Goal: Task Accomplishment & Management: Complete application form

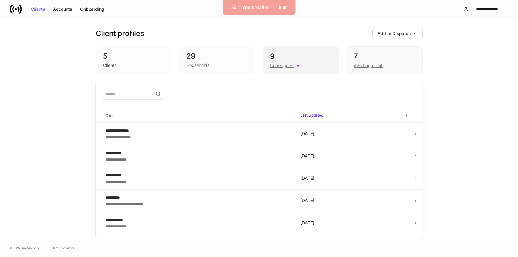
click at [278, 65] on div "Unassigned" at bounding box center [281, 65] width 23 height 6
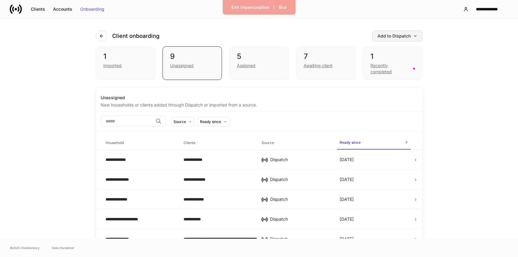
click at [412, 34] on div "Add to Dispatch" at bounding box center [397, 36] width 40 height 4
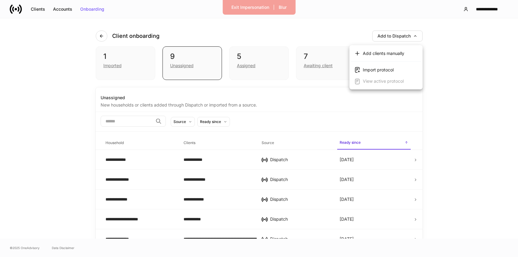
click at [386, 53] on div "Add clients manually" at bounding box center [383, 53] width 41 height 6
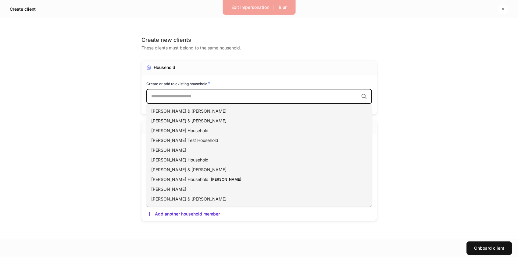
click at [197, 97] on input "text" at bounding box center [254, 96] width 207 height 6
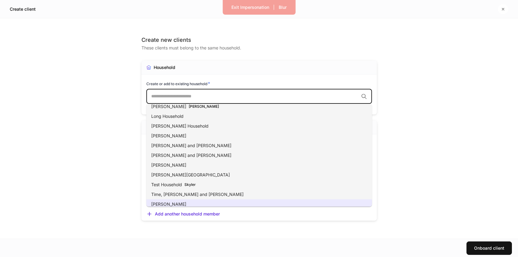
scroll to position [140, 0]
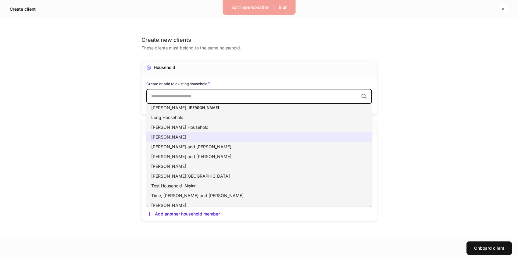
click at [196, 136] on li "Marybeth Household" at bounding box center [258, 137] width 225 height 10
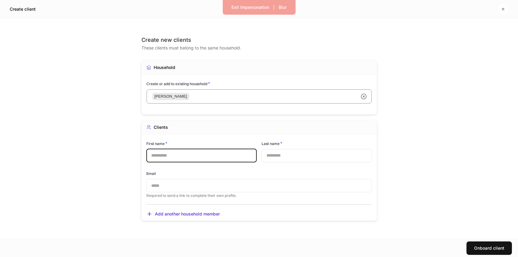
click at [175, 154] on input "text" at bounding box center [201, 155] width 110 height 13
click at [502, 7] on icon "button" at bounding box center [502, 9] width 5 height 5
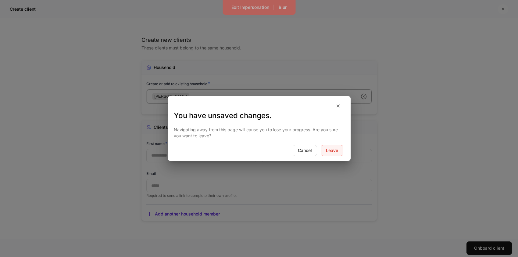
click at [332, 148] on div "Leave" at bounding box center [332, 150] width 12 height 4
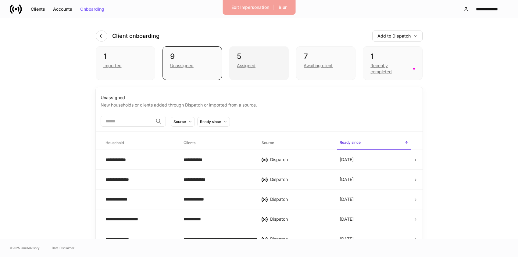
click at [250, 65] on div "Assigned" at bounding box center [246, 65] width 19 height 6
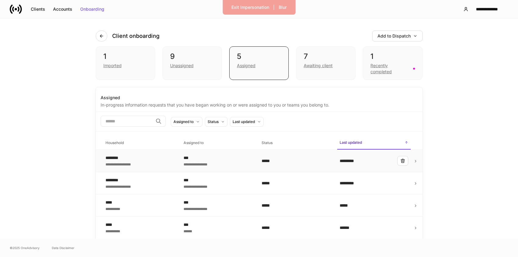
click at [303, 158] on div "*****" at bounding box center [295, 160] width 68 height 6
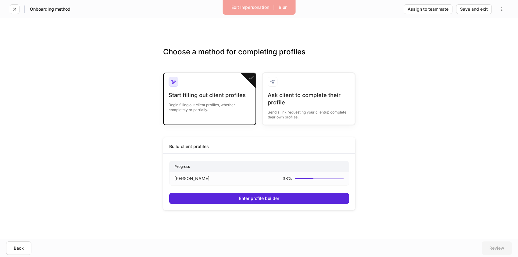
click at [213, 113] on div "Start filling out client profiles Begin filling out client profiles, whether co…" at bounding box center [209, 105] width 82 height 28
click at [241, 200] on div "Enter profile builder" at bounding box center [259, 198] width 40 height 4
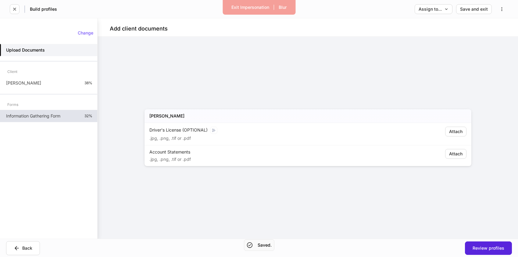
click at [60, 115] on p "Information Gathering Form" at bounding box center [33, 116] width 54 height 6
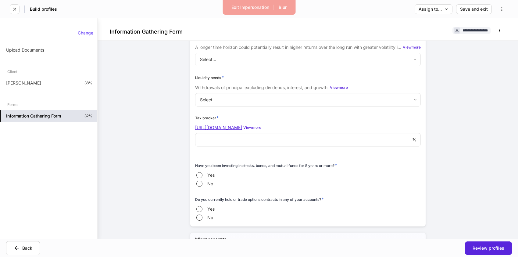
scroll to position [1273, 0]
click at [242, 126] on link "https://www.irs.gov/filing/federal-income-tax-rates-and-brackets" at bounding box center [218, 125] width 47 height 5
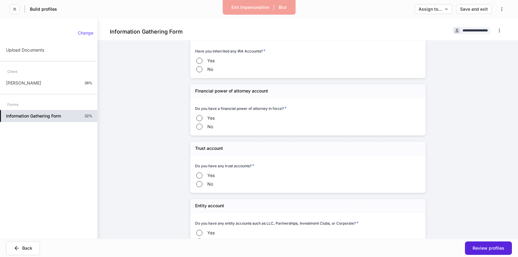
scroll to position [1531, 0]
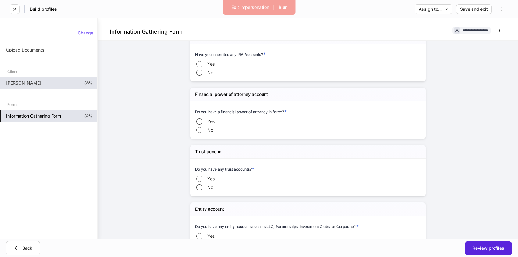
click at [73, 83] on div "Marybeth Unsworth 38%" at bounding box center [48, 83] width 97 height 12
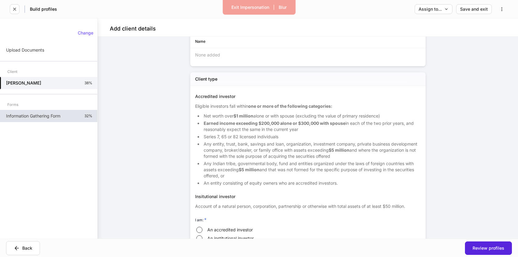
scroll to position [508, 0]
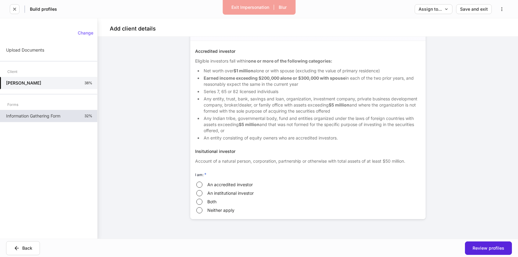
click at [53, 112] on div "Information Gathering Form 32%" at bounding box center [48, 116] width 97 height 12
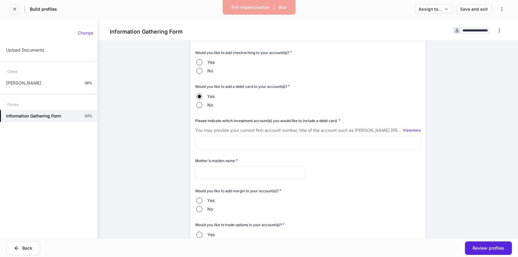
scroll to position [269, 0]
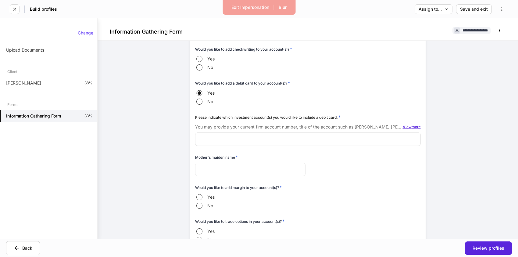
click at [408, 127] on div "View more" at bounding box center [411, 127] width 18 height 4
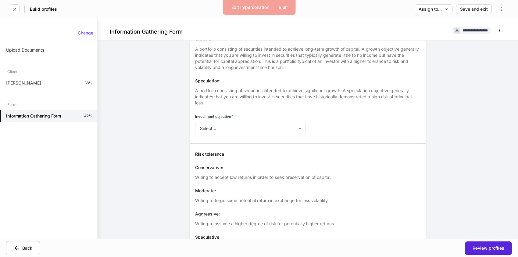
scroll to position [1062, 0]
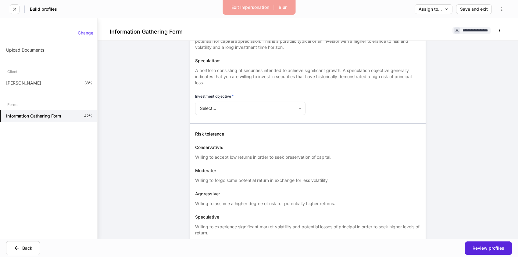
click at [293, 107] on body "**********" at bounding box center [259, 128] width 518 height 257
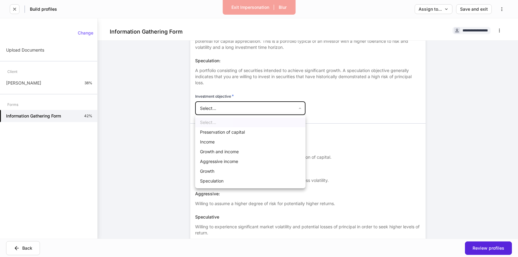
click at [327, 111] on div at bounding box center [259, 128] width 518 height 257
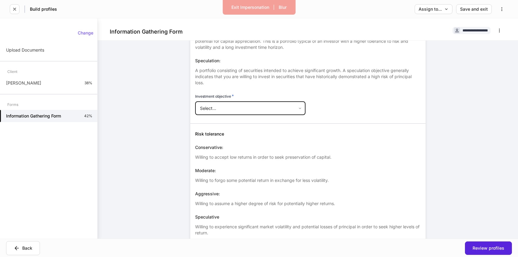
click at [303, 109] on body "**********" at bounding box center [259, 128] width 518 height 257
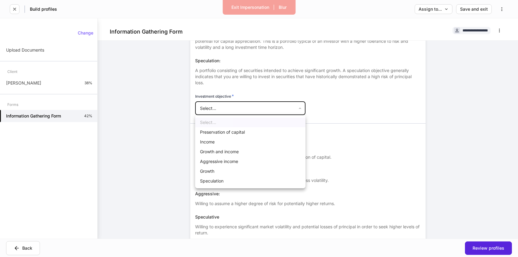
click at [345, 136] on div at bounding box center [259, 128] width 518 height 257
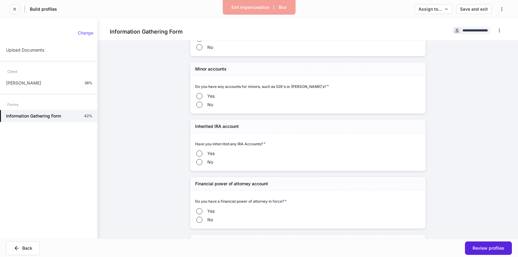
scroll to position [1646, 0]
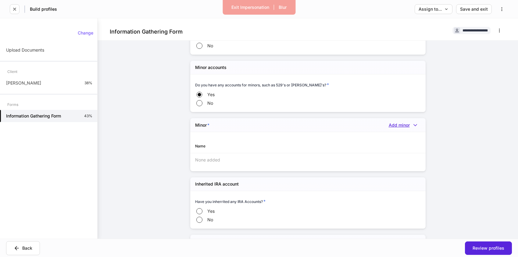
click at [415, 124] on icon "button" at bounding box center [415, 125] width 6 height 6
click at [346, 133] on div at bounding box center [259, 128] width 518 height 257
click at [346, 147] on div "Name" at bounding box center [307, 145] width 235 height 13
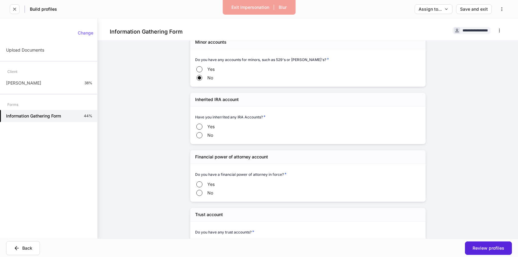
scroll to position [1672, 0]
click at [208, 126] on span "Yes" at bounding box center [210, 125] width 7 height 6
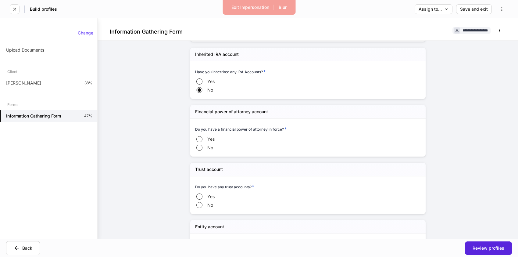
scroll to position [1716, 0]
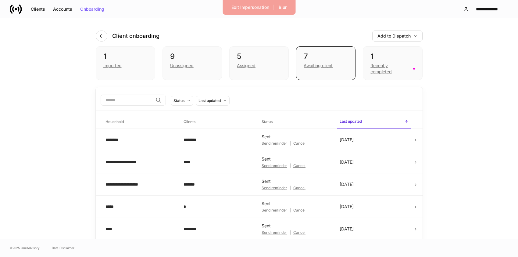
scroll to position [44, 0]
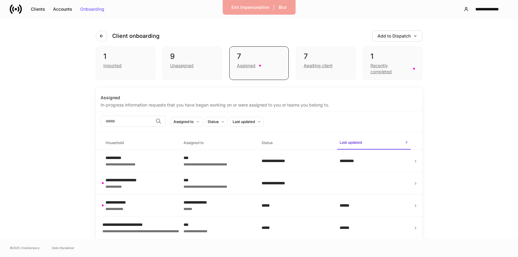
scroll to position [5, 0]
